Goal: Check status: Check status

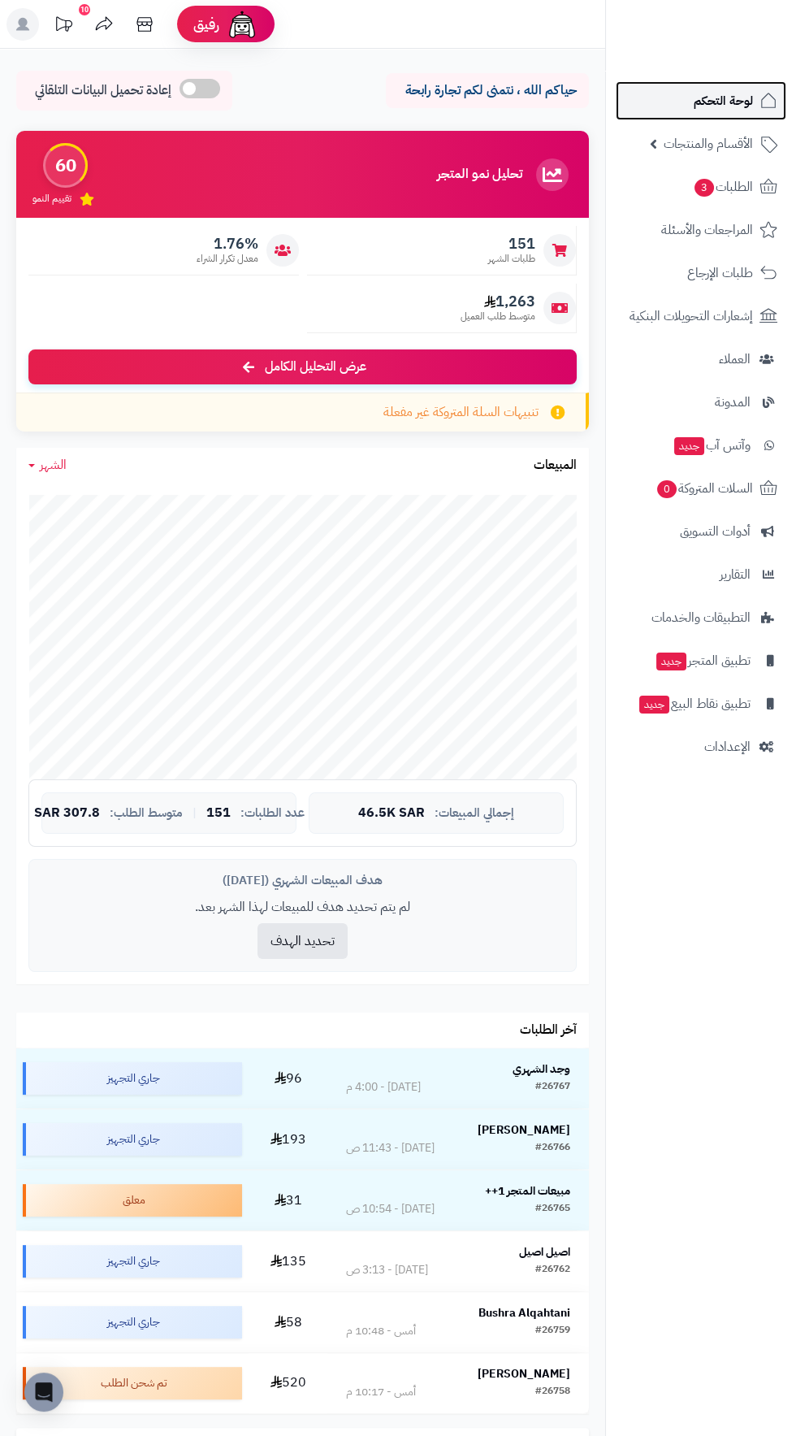
click at [705, 100] on span "لوحة التحكم" at bounding box center [723, 100] width 59 height 23
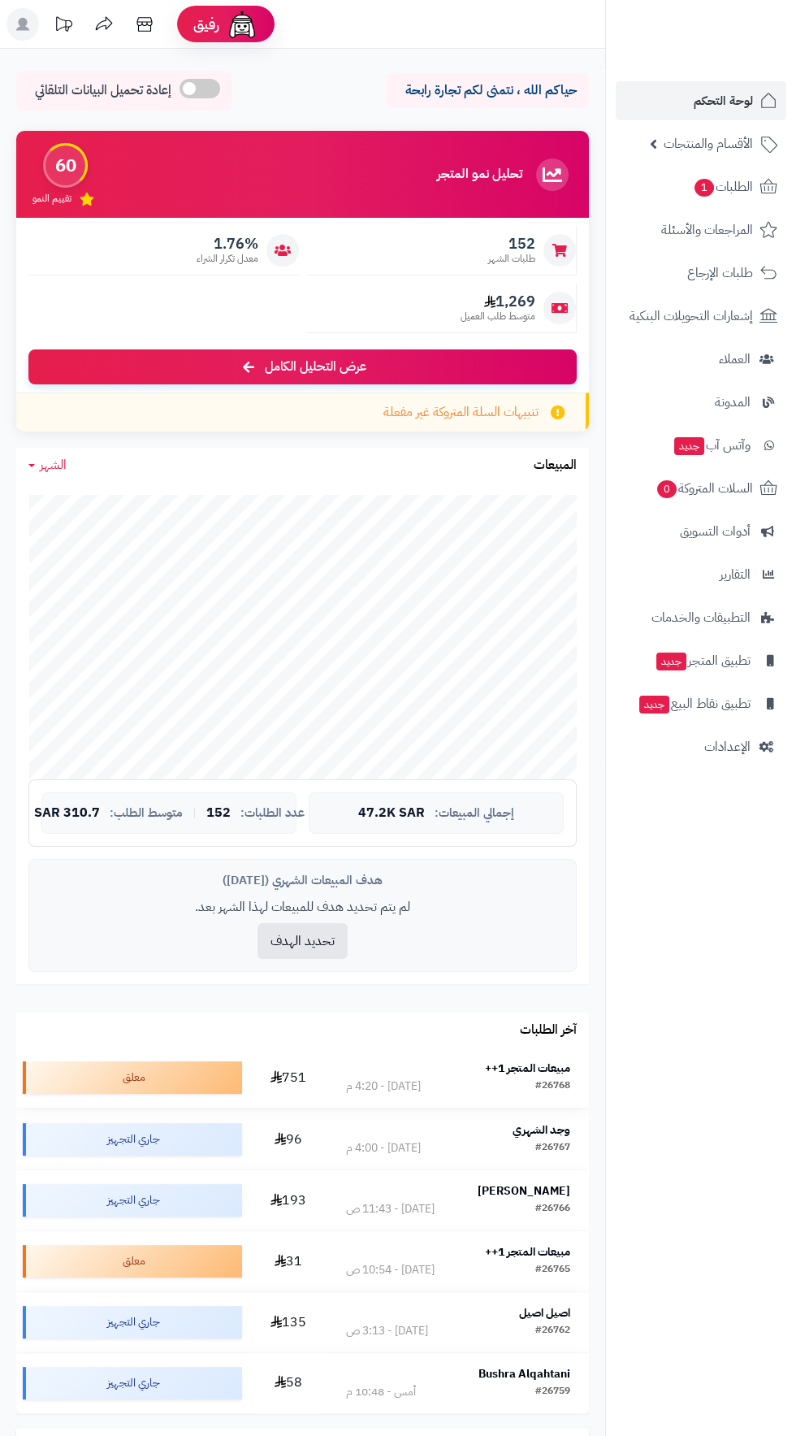
click at [535, 1060] on strong "مبيعات المتجر 1++" at bounding box center [527, 1068] width 85 height 17
click at [544, 1060] on strong "مبيعات المتجر 1++" at bounding box center [527, 1068] width 85 height 17
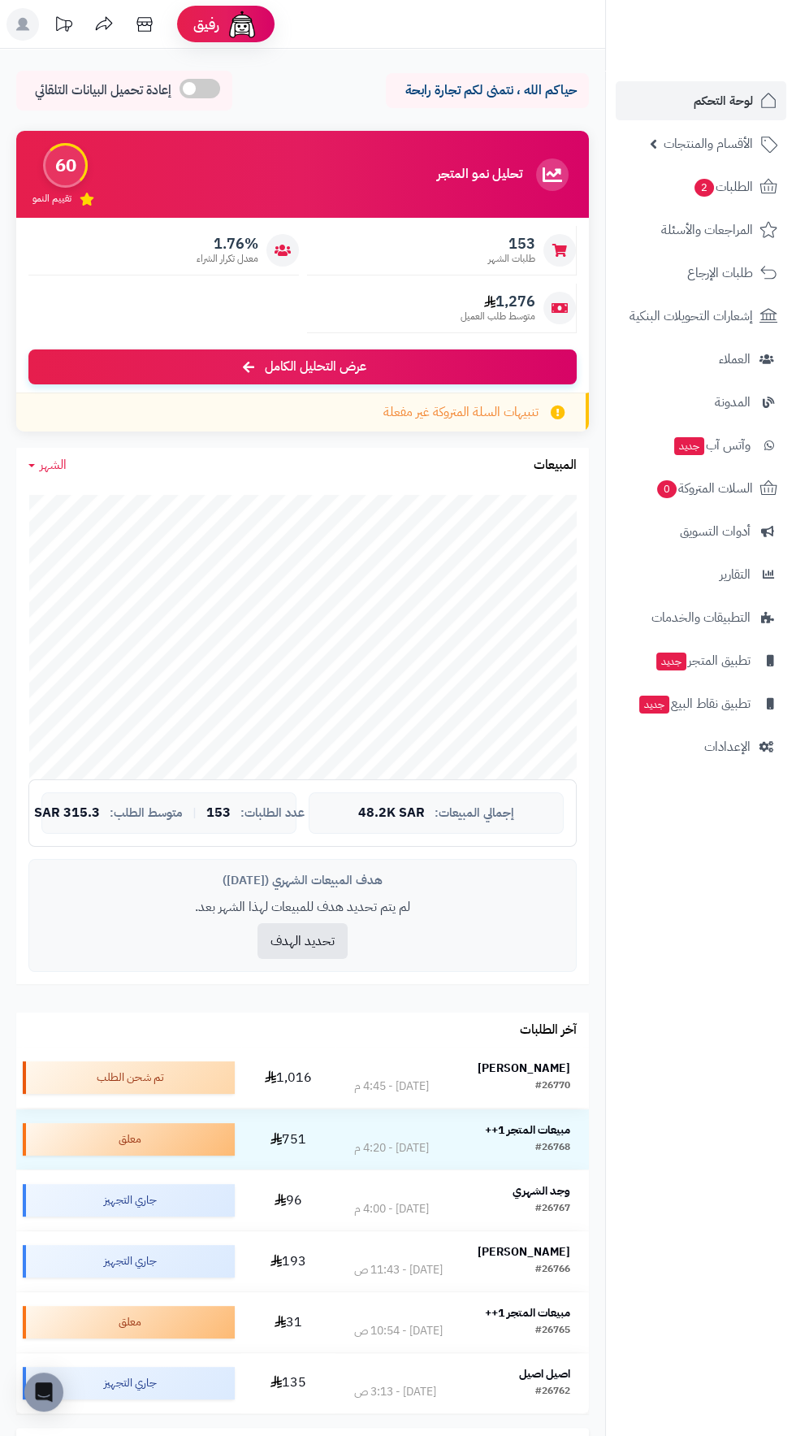
click at [548, 1063] on strong "[PERSON_NAME]" at bounding box center [524, 1068] width 93 height 17
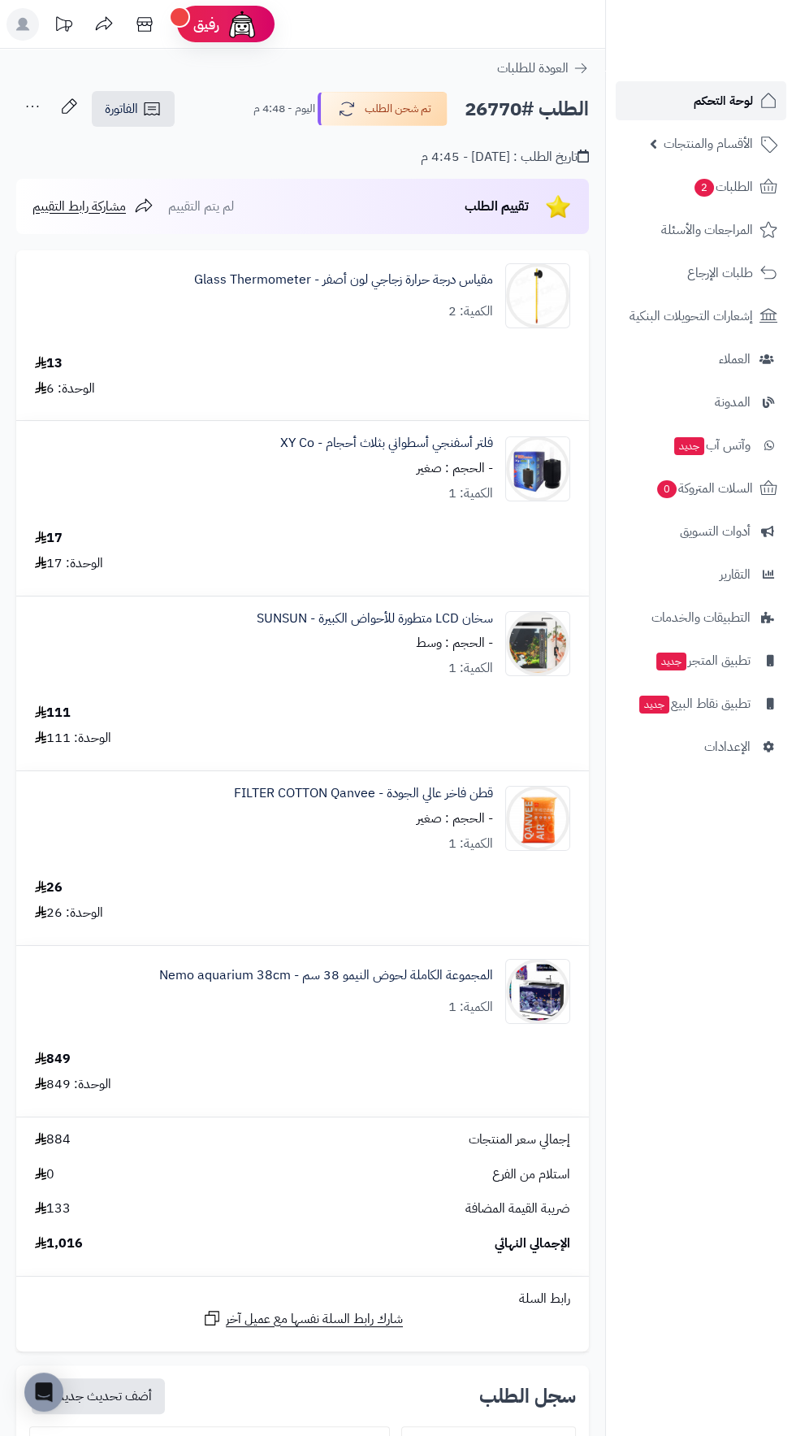
click at [715, 102] on span "لوحة التحكم" at bounding box center [723, 100] width 59 height 23
